Goal: Information Seeking & Learning: Learn about a topic

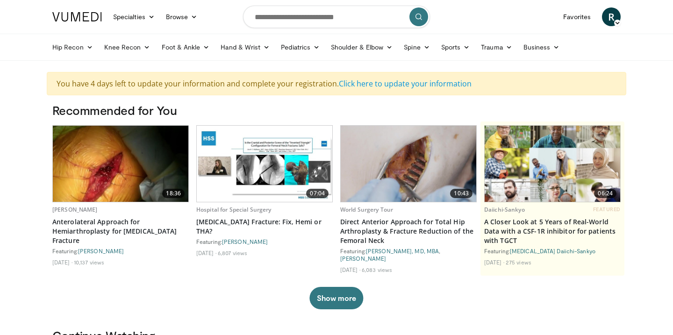
click at [614, 23] on icon at bounding box center [617, 23] width 7 height 7
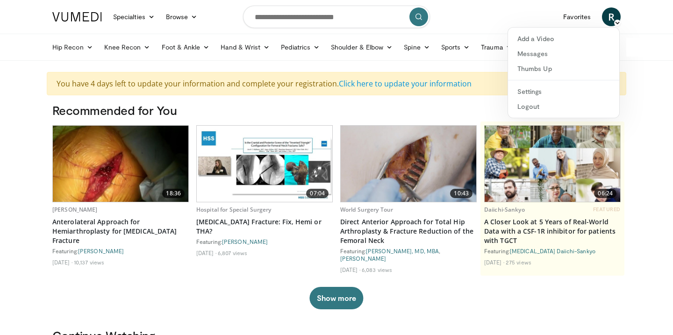
click at [615, 23] on icon at bounding box center [617, 23] width 7 height 7
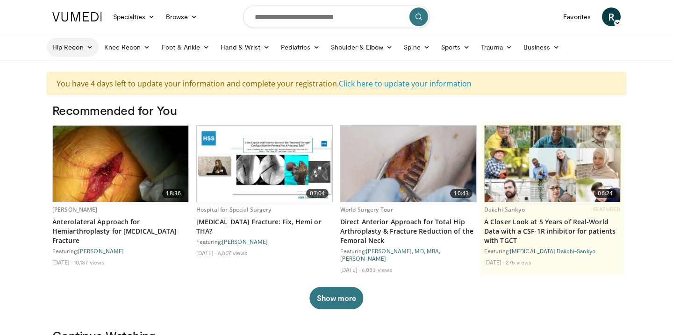
click at [94, 52] on link "Hip Recon" at bounding box center [73, 47] width 52 height 19
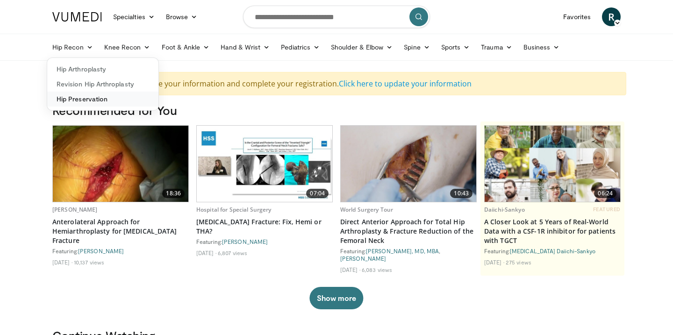
click at [98, 100] on link "Hip Preservation" at bounding box center [102, 99] width 111 height 15
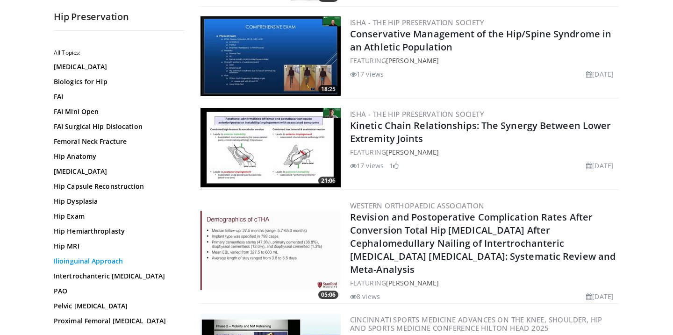
scroll to position [10, 0]
click at [145, 275] on link "Intertrochanteric Hip Fracture" at bounding box center [117, 276] width 126 height 9
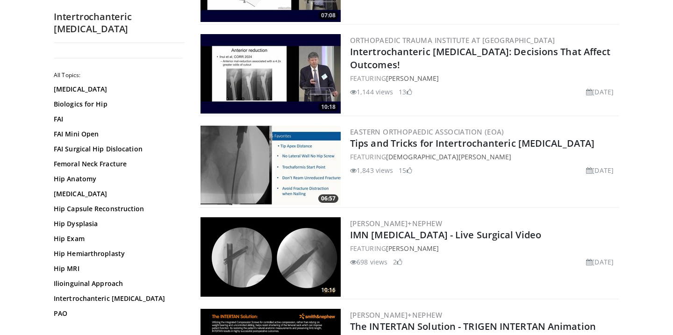
scroll to position [1237, 0]
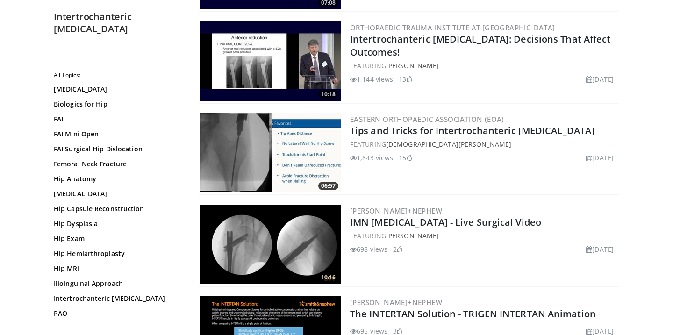
click at [295, 235] on img at bounding box center [271, 244] width 140 height 79
click at [234, 145] on img at bounding box center [271, 152] width 140 height 79
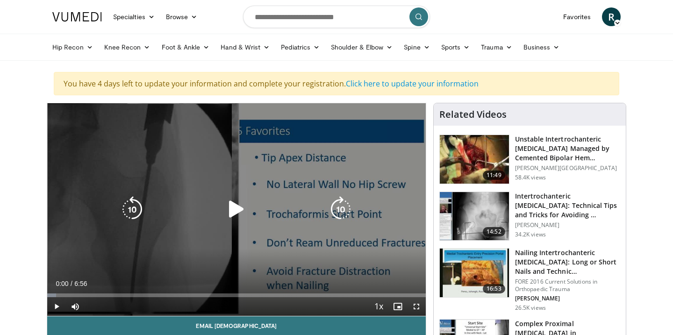
click at [231, 211] on icon "Video Player" at bounding box center [237, 209] width 26 height 26
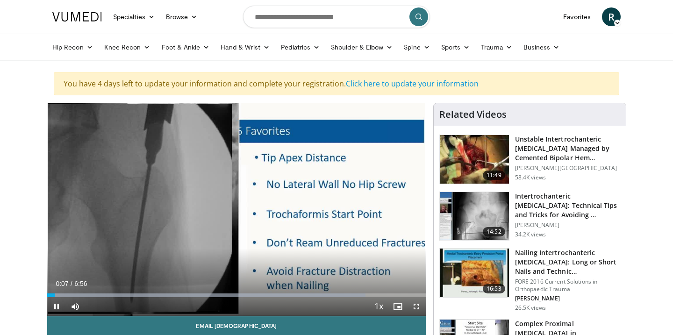
click at [418, 304] on span "Video Player" at bounding box center [416, 306] width 19 height 19
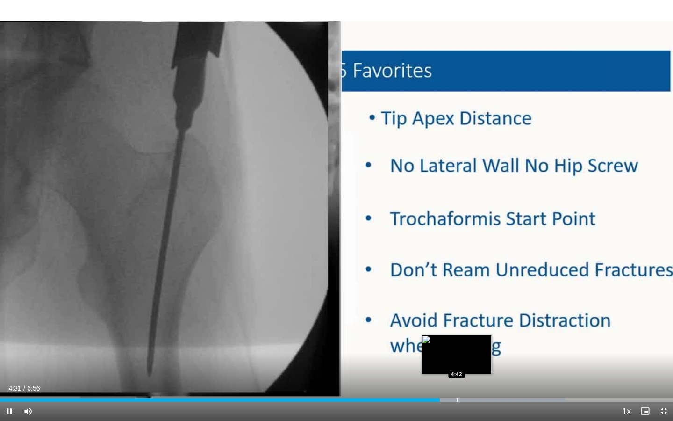
click at [457, 335] on div "Progress Bar" at bounding box center [457, 400] width 1 height 4
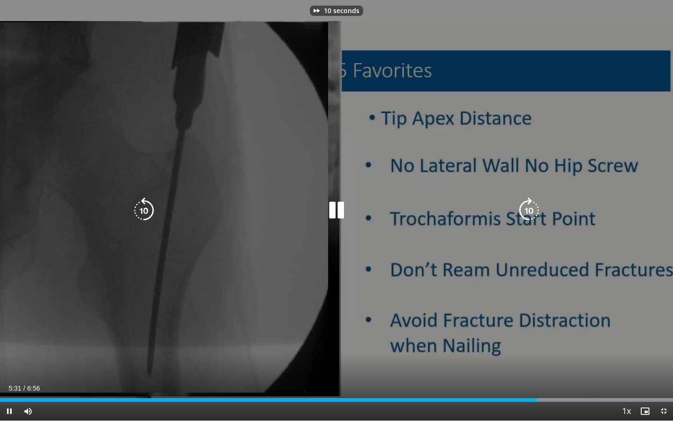
click at [479, 310] on div "10 seconds Tap to unmute" at bounding box center [336, 210] width 673 height 420
click at [337, 212] on icon "Video Player" at bounding box center [337, 210] width 26 height 26
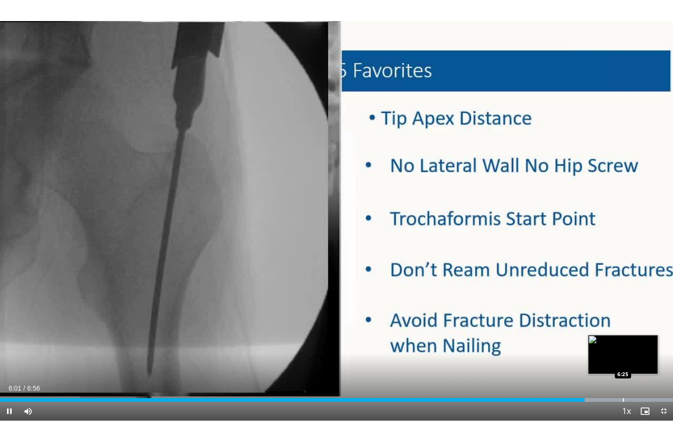
click at [623, 335] on div "Loaded : 99.98% 6:01 6:25" at bounding box center [336, 397] width 673 height 9
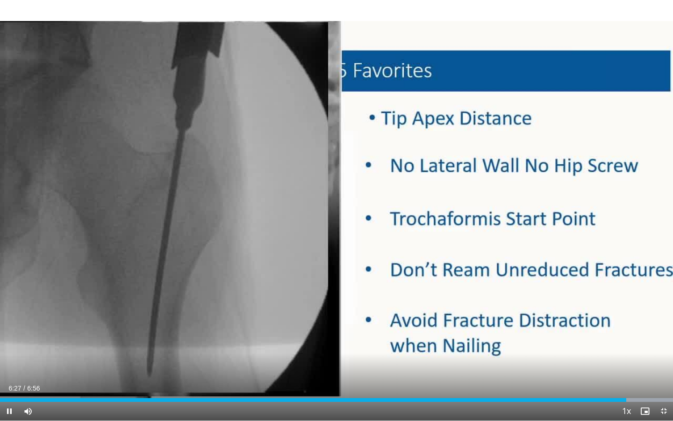
click at [666, 335] on span "Video Player" at bounding box center [664, 411] width 19 height 19
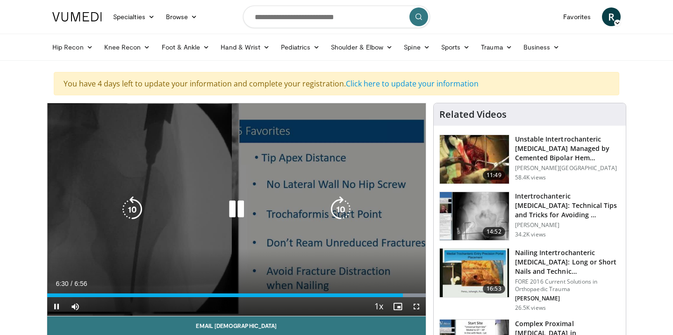
click at [328, 156] on div "10 seconds Tap to unmute" at bounding box center [236, 209] width 379 height 213
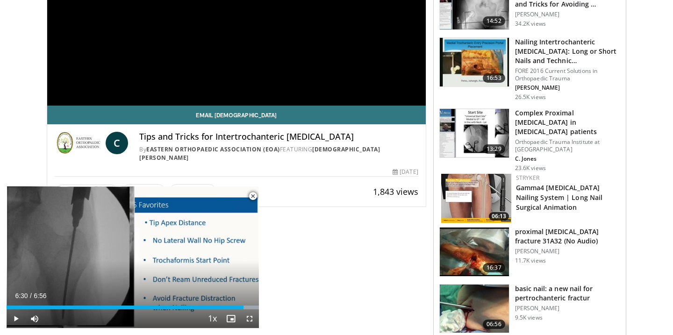
scroll to position [96, 0]
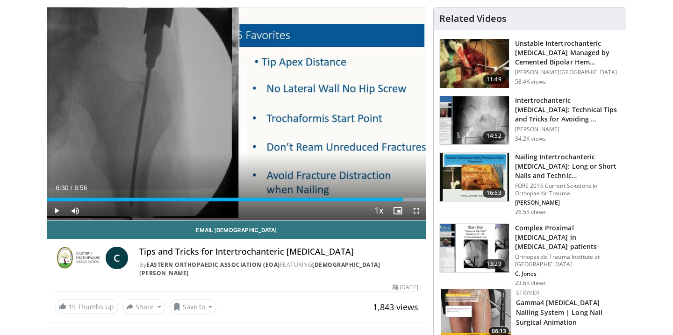
click at [476, 116] on img at bounding box center [474, 120] width 69 height 49
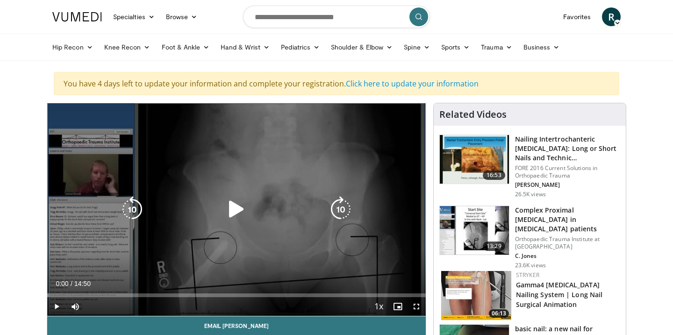
click at [235, 213] on icon "Video Player" at bounding box center [237, 209] width 26 height 26
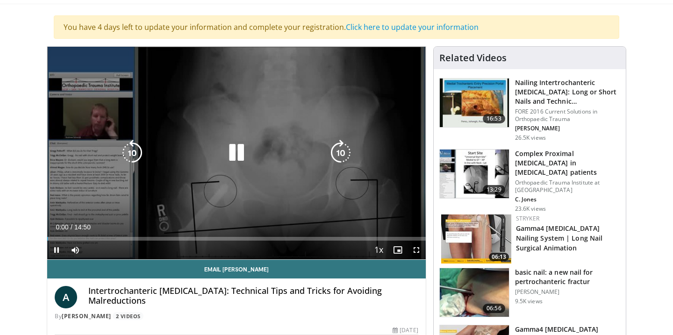
scroll to position [58, 0]
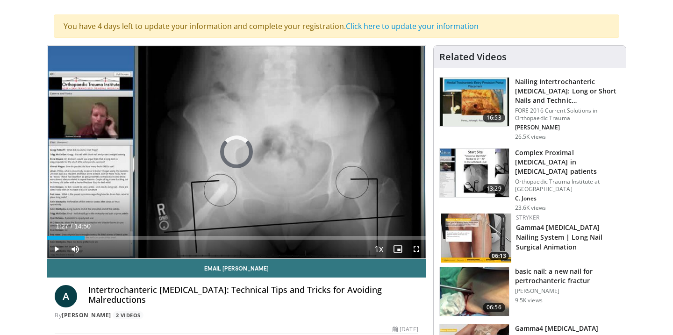
click at [85, 236] on div "Progress Bar" at bounding box center [85, 238] width 1 height 4
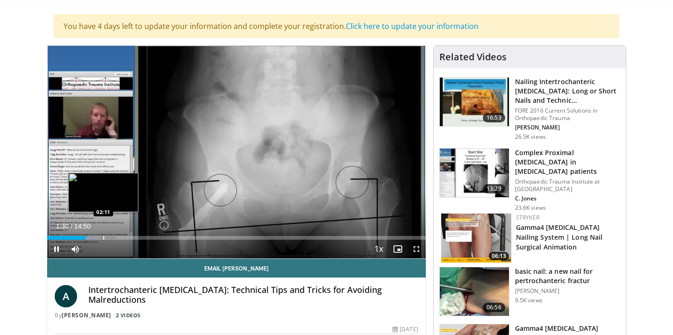
click at [104, 236] on div "Progress Bar" at bounding box center [103, 238] width 1 height 4
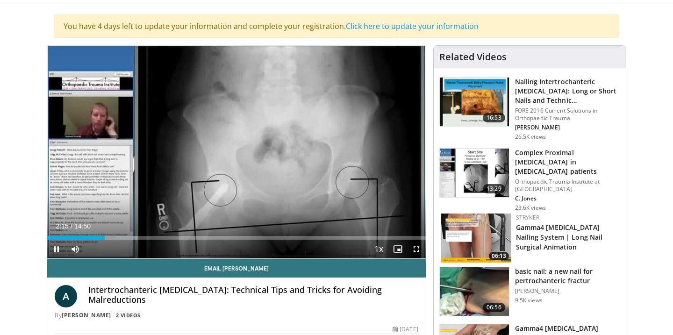
click at [418, 250] on span "Video Player" at bounding box center [416, 249] width 19 height 19
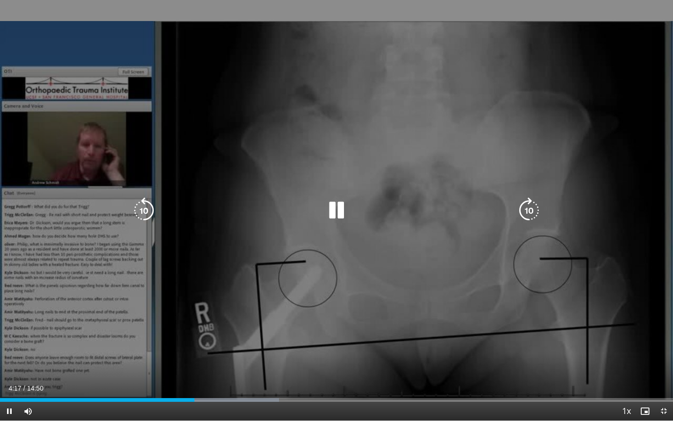
click at [557, 122] on div "10 seconds Tap to unmute" at bounding box center [336, 210] width 673 height 420
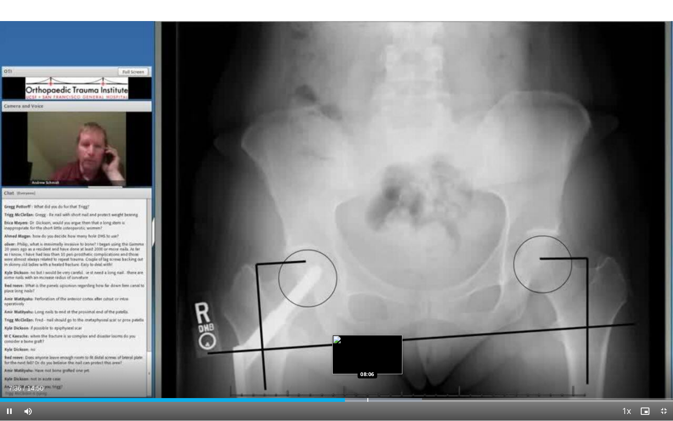
click at [368, 335] on div "Loaded : 62.73% 07:36 08:06" at bounding box center [336, 397] width 673 height 9
click at [384, 335] on div "Progress Bar" at bounding box center [384, 400] width 1 height 4
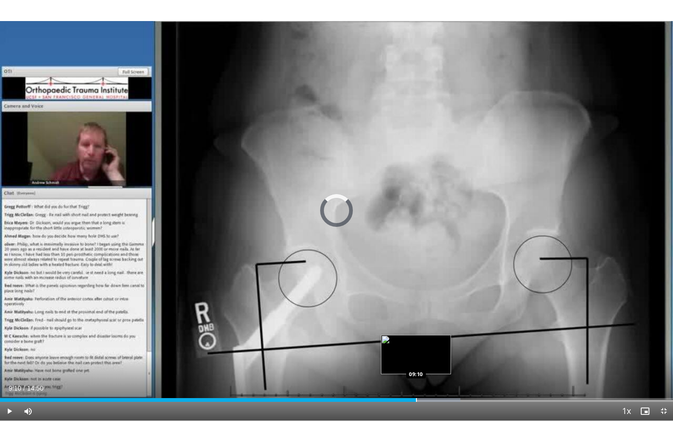
click at [416, 335] on div "Loaded : 68.37% 09:10 09:10" at bounding box center [336, 397] width 673 height 9
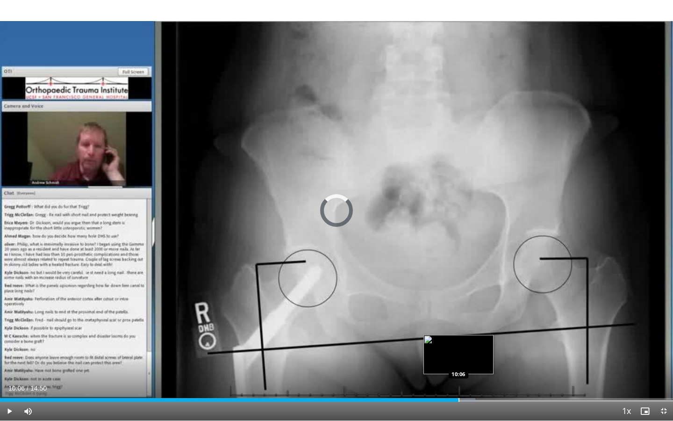
click at [459, 335] on div "Loaded : 70.61% 10:06 10:06" at bounding box center [336, 397] width 673 height 9
click at [477, 335] on div "Progress Bar" at bounding box center [477, 400] width 1 height 4
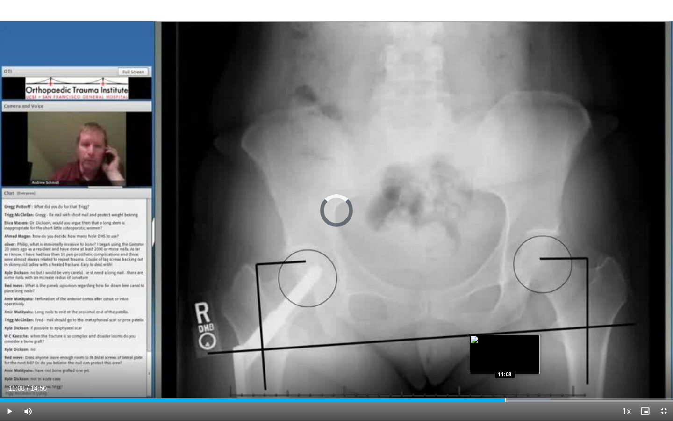
click at [505, 335] on div "Progress Bar" at bounding box center [505, 400] width 1 height 4
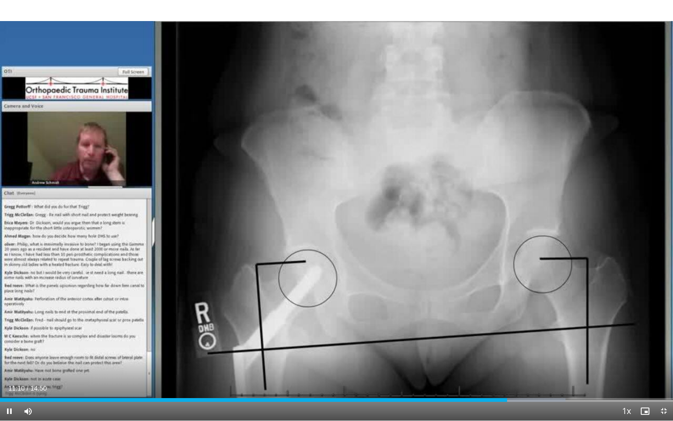
click at [667, 335] on span "Video Player" at bounding box center [664, 411] width 19 height 19
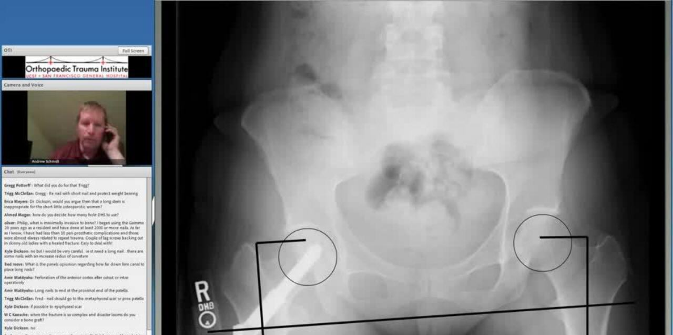
scroll to position [0, 0]
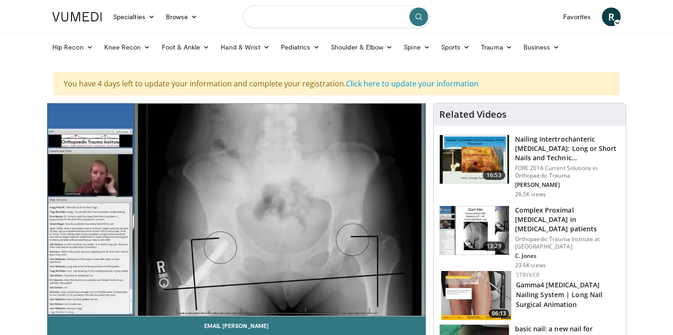
click at [312, 21] on input "Search topics, interventions" at bounding box center [336, 17] width 187 height 22
type input "**********"
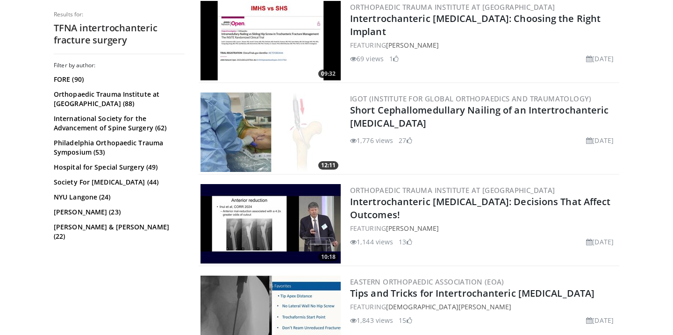
scroll to position [230, 0]
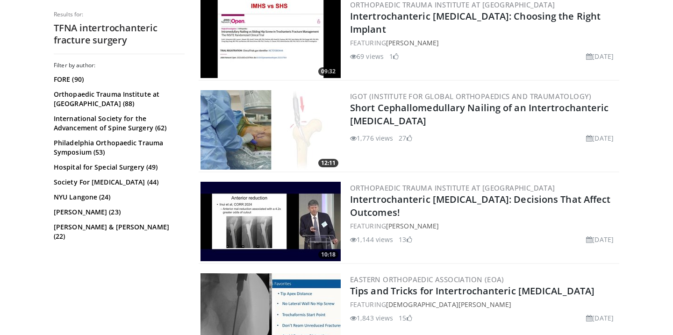
click at [301, 125] on img at bounding box center [271, 129] width 140 height 79
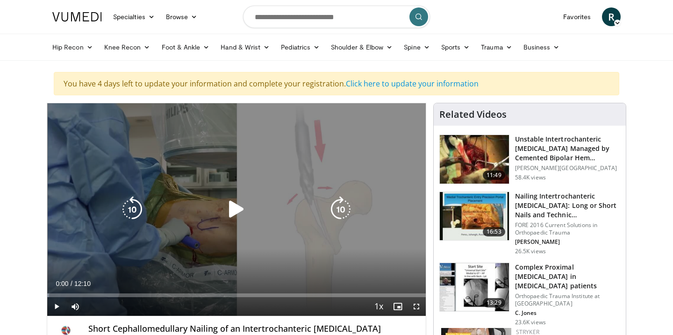
click at [237, 209] on icon "Video Player" at bounding box center [237, 209] width 26 height 26
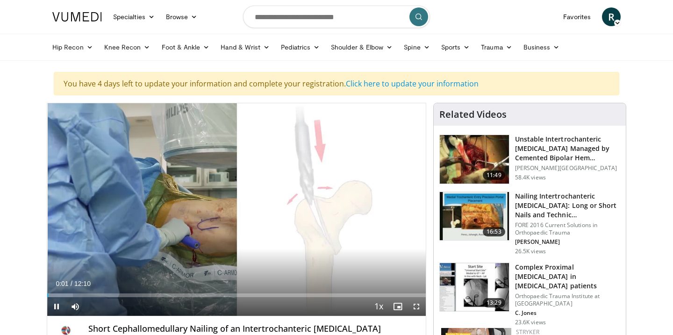
click at [418, 308] on span "Video Player" at bounding box center [416, 306] width 19 height 19
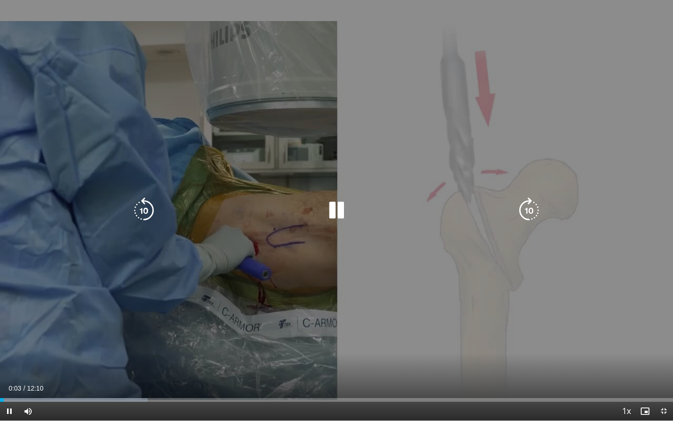
click at [528, 207] on icon "Video Player" at bounding box center [529, 210] width 26 height 26
click at [532, 203] on icon "Video Player" at bounding box center [529, 210] width 26 height 26
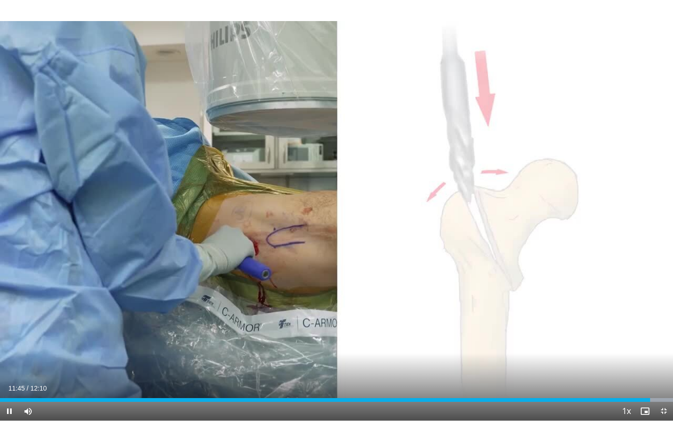
click at [664, 335] on span "Video Player" at bounding box center [664, 411] width 19 height 19
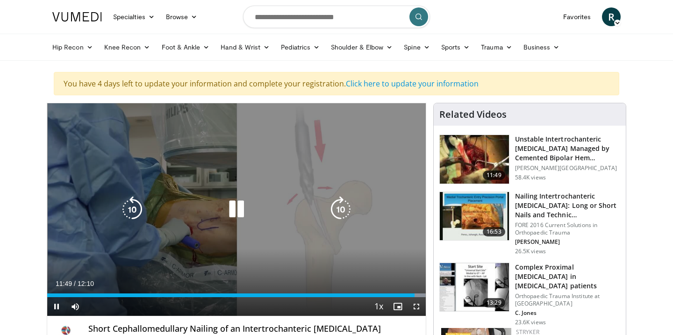
click at [232, 214] on icon "Video Player" at bounding box center [237, 209] width 26 height 26
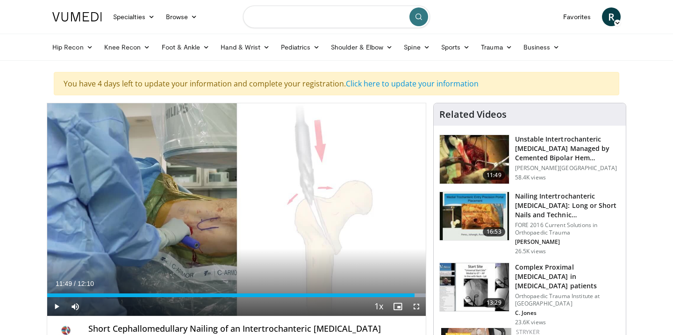
click at [321, 13] on input "Search topics, interventions" at bounding box center [336, 17] width 187 height 22
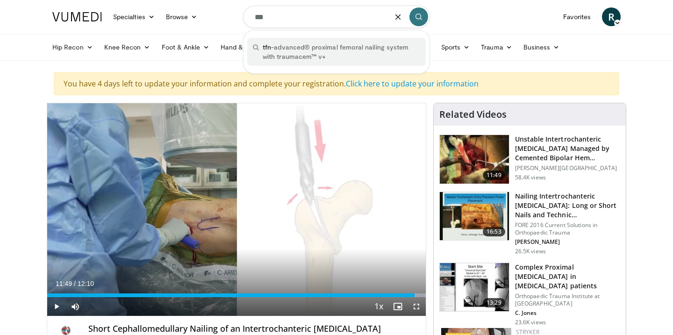
click at [310, 48] on span "tfn -advanced® proximal femoral nailing system with traumacem™ v+" at bounding box center [342, 52] width 158 height 19
type input "**********"
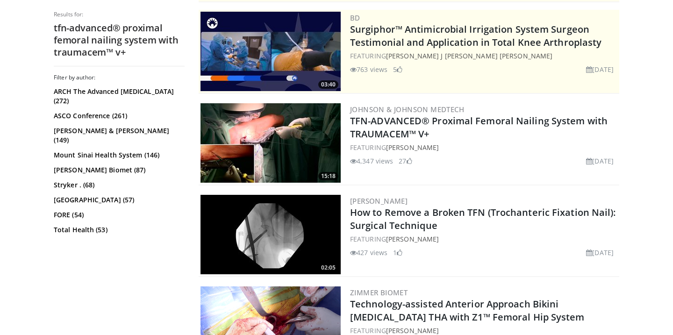
scroll to position [217, 0]
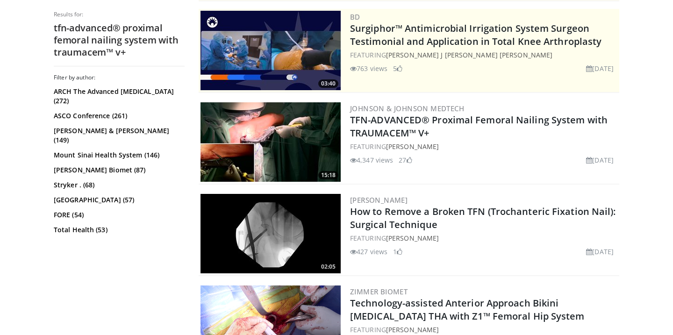
click at [276, 144] on img at bounding box center [271, 141] width 140 height 79
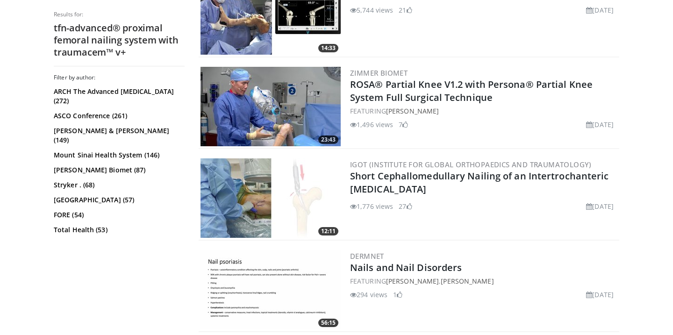
scroll to position [804, 0]
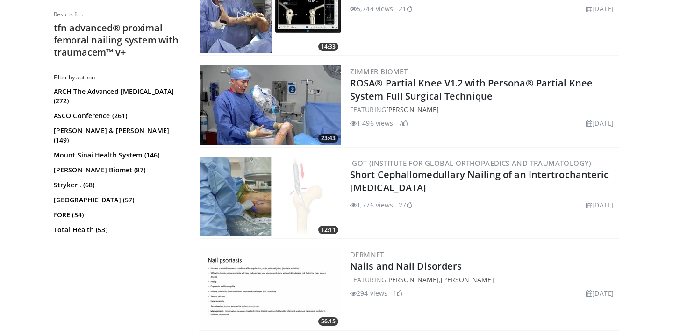
click at [308, 191] on img at bounding box center [271, 196] width 140 height 79
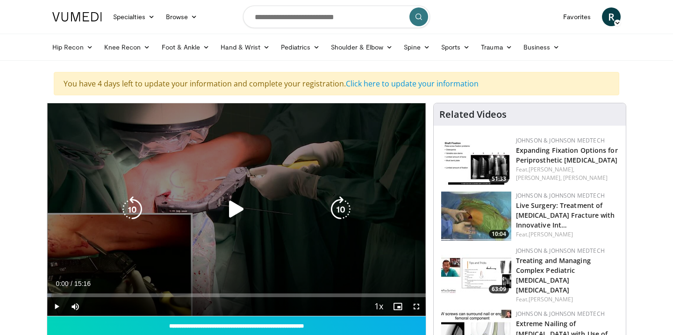
click at [234, 211] on icon "Video Player" at bounding box center [237, 209] width 26 height 26
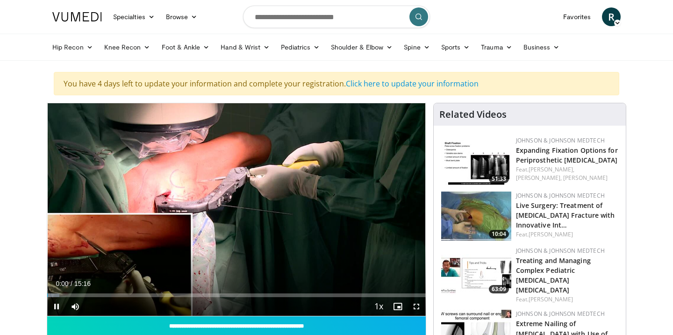
click at [416, 306] on span "Video Player" at bounding box center [416, 306] width 19 height 19
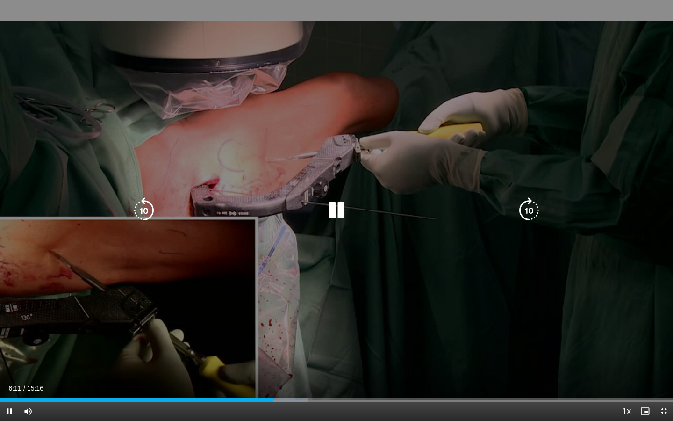
click at [339, 209] on icon "Video Player" at bounding box center [337, 210] width 26 height 26
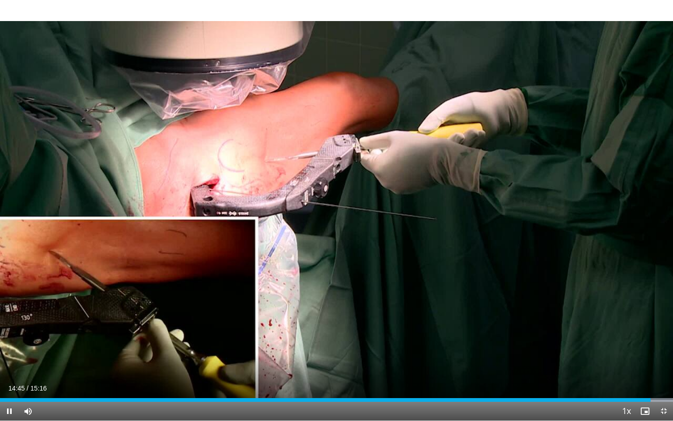
click at [664, 335] on span "Video Player" at bounding box center [664, 411] width 19 height 19
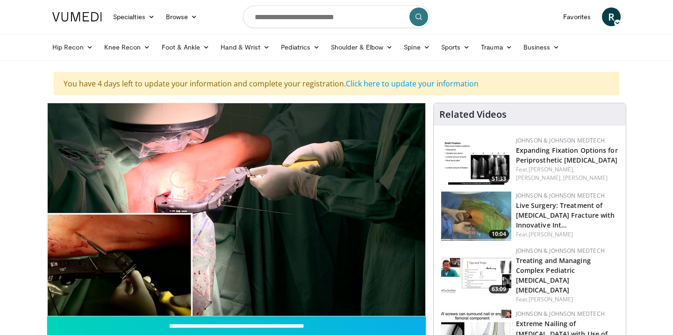
click at [489, 210] on img at bounding box center [476, 216] width 70 height 49
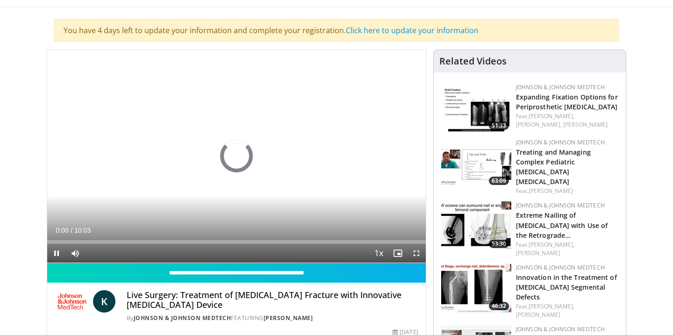
scroll to position [59, 0]
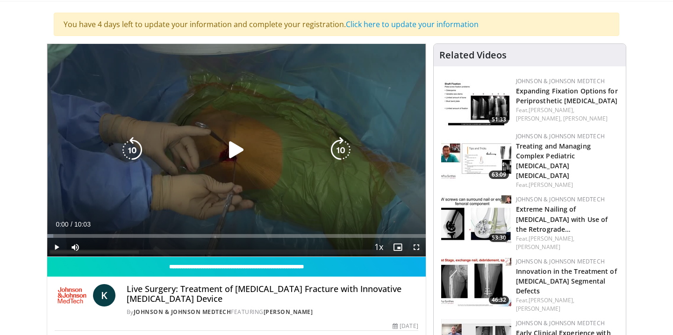
click at [240, 148] on icon "Video Player" at bounding box center [237, 150] width 26 height 26
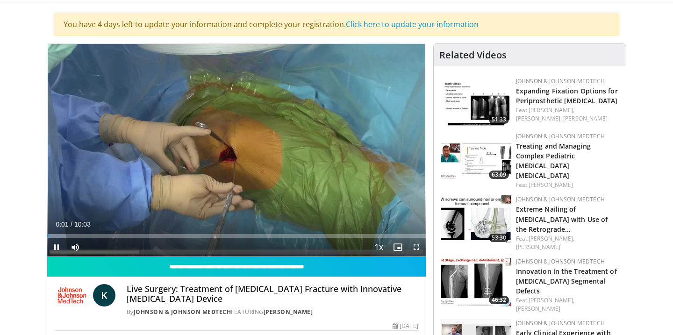
click at [416, 247] on span "Video Player" at bounding box center [416, 247] width 19 height 19
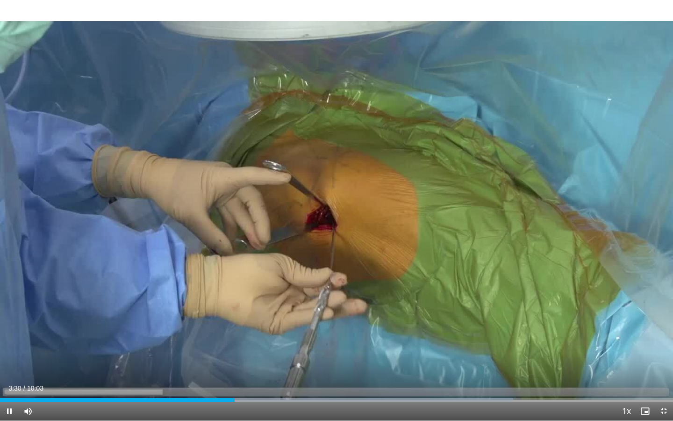
click at [667, 335] on span "Video Player" at bounding box center [664, 411] width 19 height 19
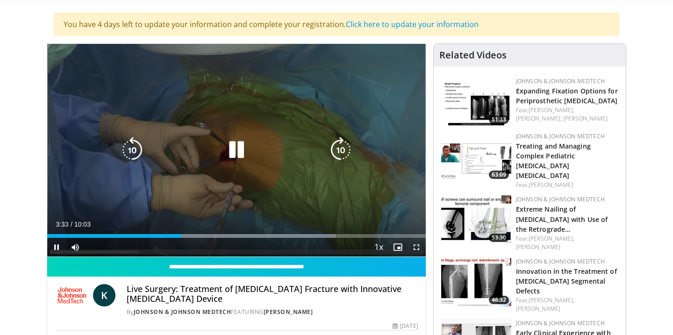
click at [236, 144] on icon "Video Player" at bounding box center [237, 150] width 26 height 26
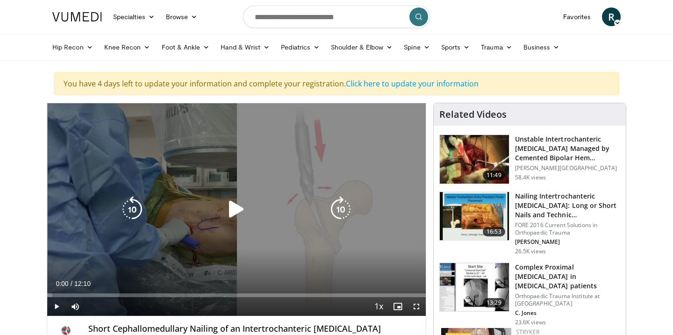
click at [231, 214] on icon "Video Player" at bounding box center [237, 209] width 26 height 26
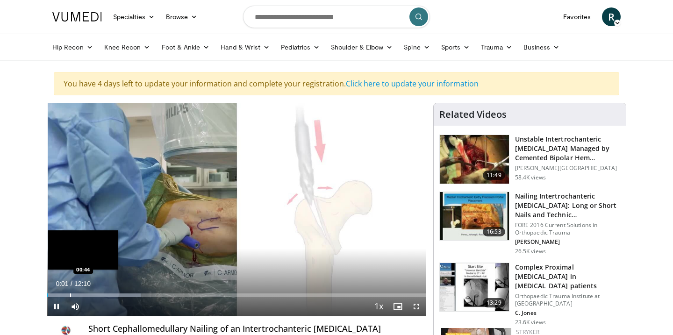
click at [70, 293] on div "Loaded : 24.65% 00:01 00:44" at bounding box center [236, 293] width 379 height 9
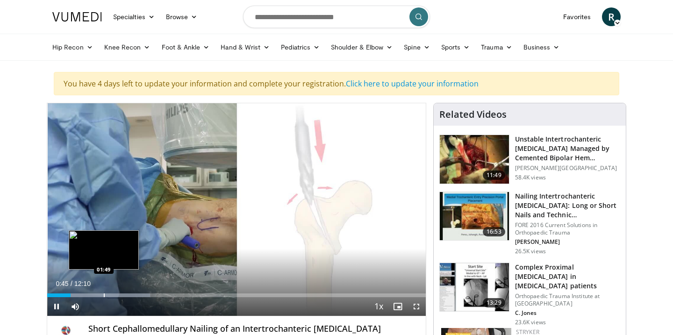
click at [104, 295] on div "Progress Bar" at bounding box center [104, 296] width 1 height 4
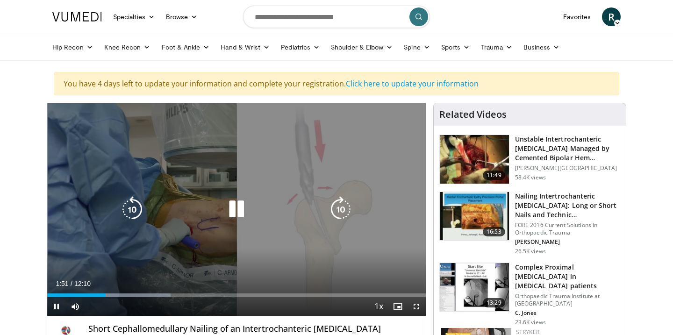
click at [339, 208] on icon "Video Player" at bounding box center [341, 209] width 26 height 26
click at [375, 241] on div "10 seconds Tap to unmute" at bounding box center [236, 209] width 379 height 213
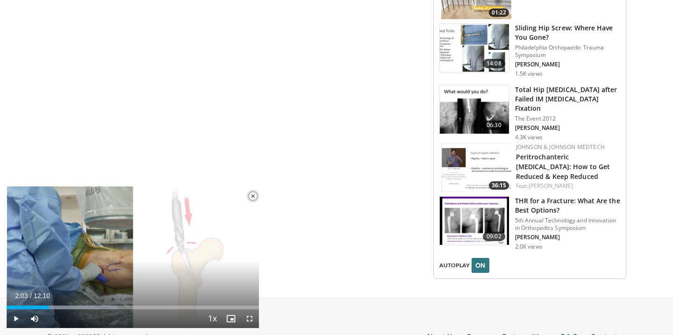
scroll to position [1069, 0]
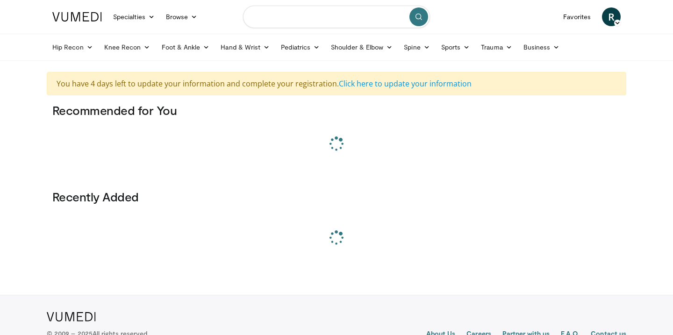
click at [318, 22] on input "Search topics, interventions" at bounding box center [336, 17] width 187 height 22
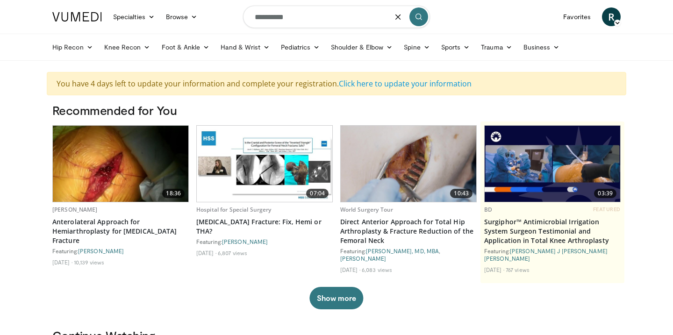
type input "**********"
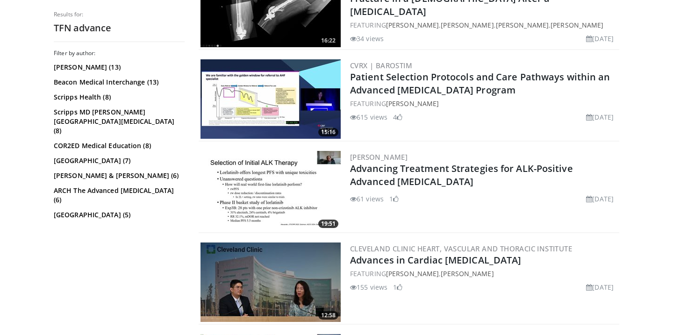
scroll to position [1645, 0]
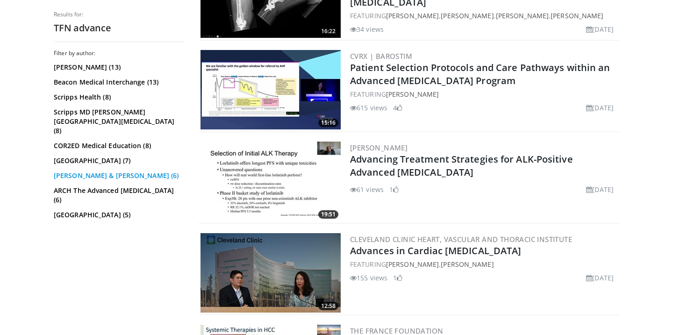
click at [82, 171] on link "Johnson & Johnson (6)" at bounding box center [118, 175] width 129 height 9
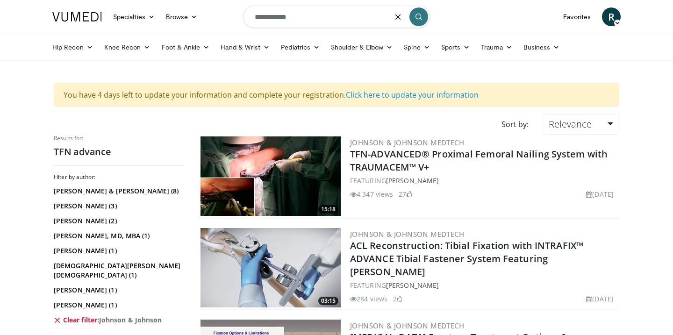
click at [323, 23] on input "**********" at bounding box center [336, 17] width 187 height 22
type input "**********"
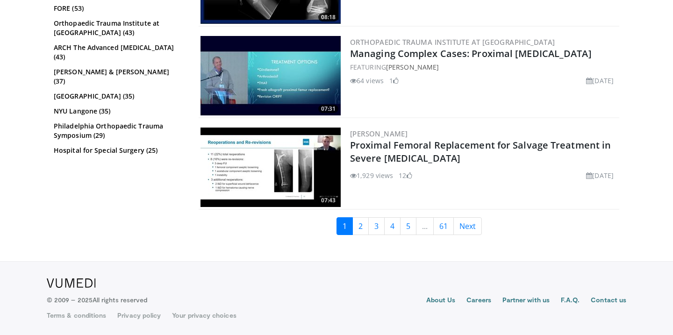
scroll to position [2300, 0]
